Goal: Task Accomplishment & Management: Complete application form

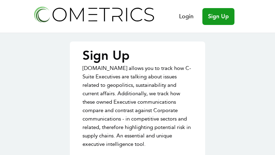
type input "BKNKSxXN"
type input "rRqZCiPpE"
type input "GOHJZdPIHxXxj"
type input "[EMAIL_ADDRESS][DOMAIN_NAME]"
type input "SHqbNNEIVoey"
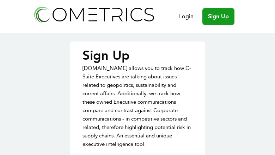
type input "BbmuSTVD"
type input "AsoNGiSfKcQCFTYk"
type input "[EMAIL_ADDRESS][DOMAIN_NAME]"
